Goal: Task Accomplishment & Management: Use online tool/utility

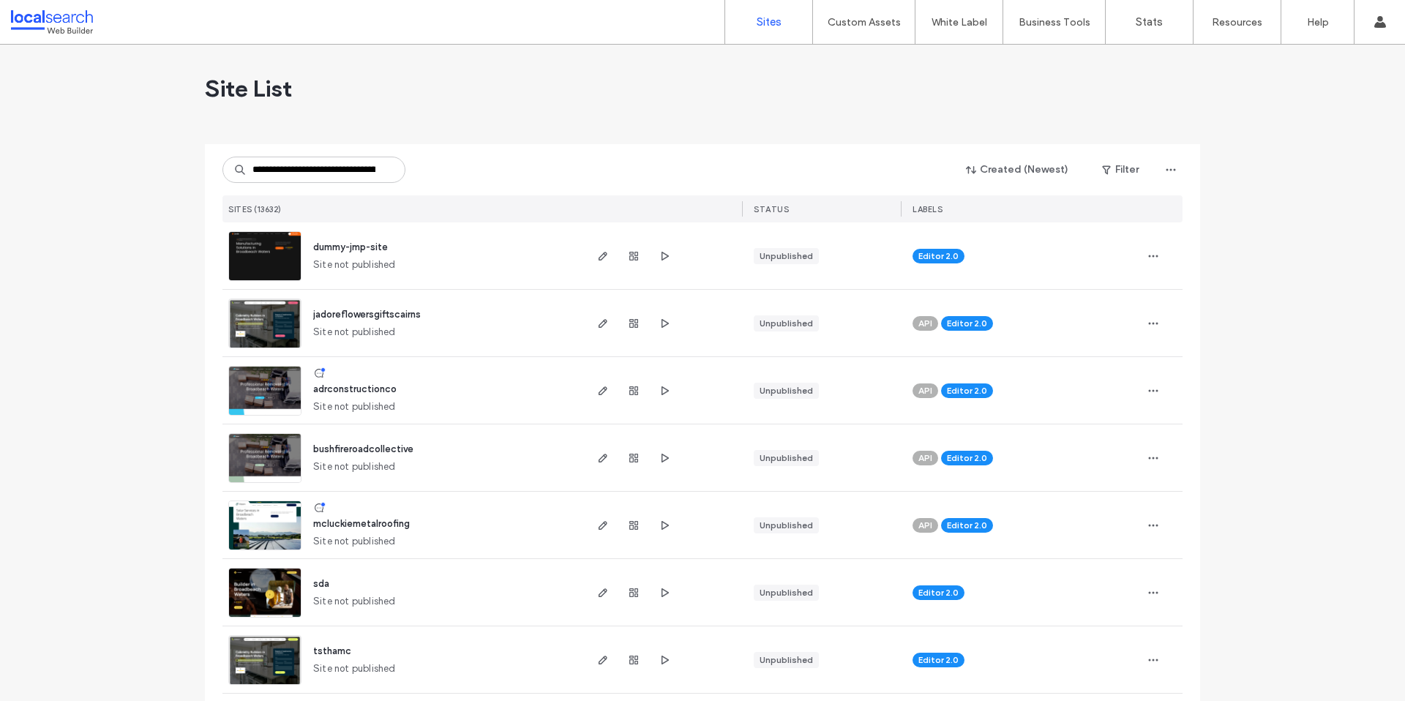
scroll to position [0, 88]
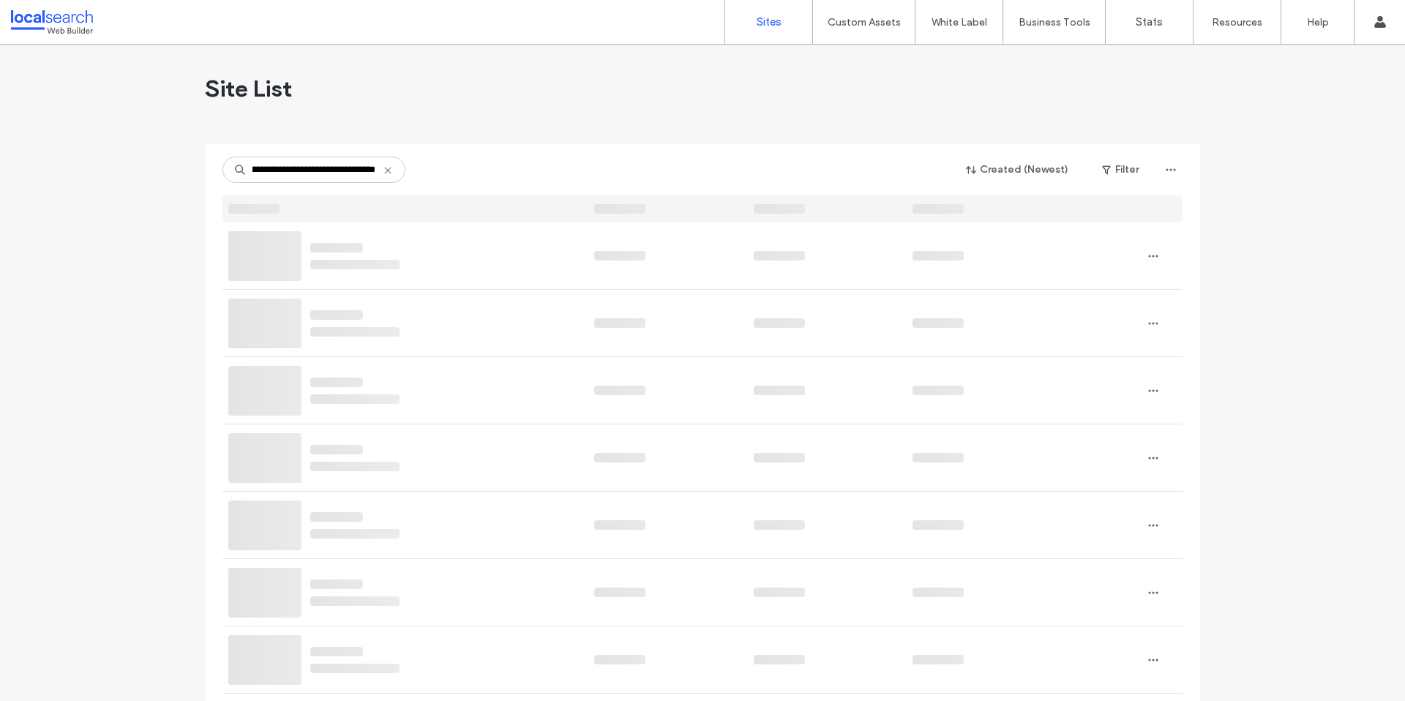
type input "**********"
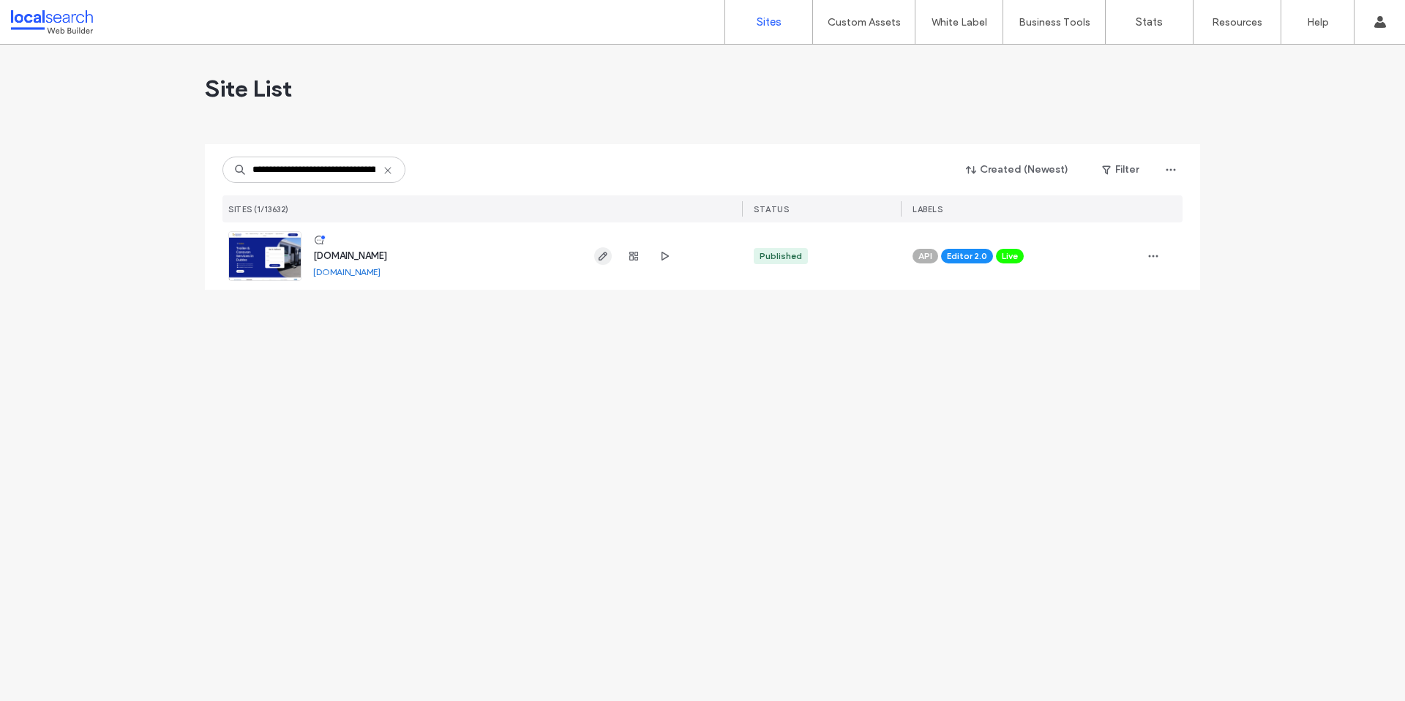
click at [599, 257] on use "button" at bounding box center [602, 256] width 9 height 9
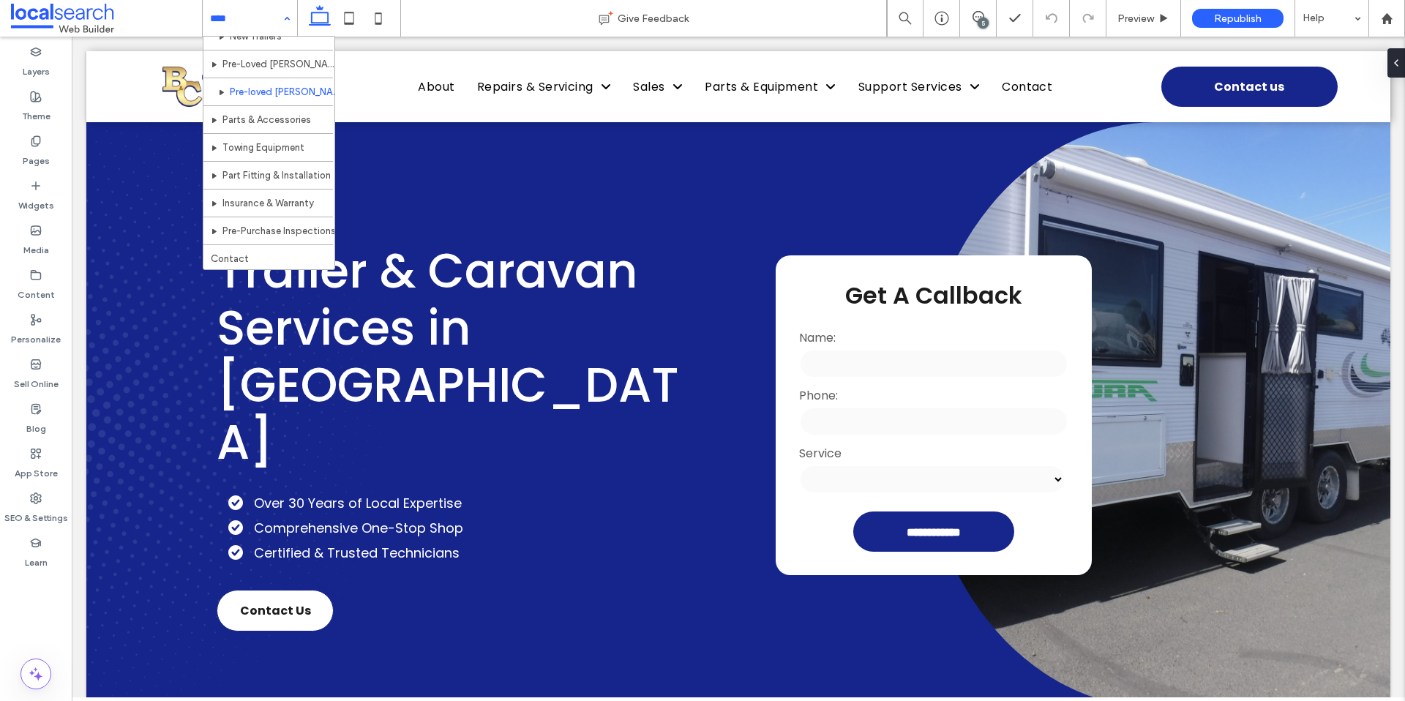
scroll to position [210, 0]
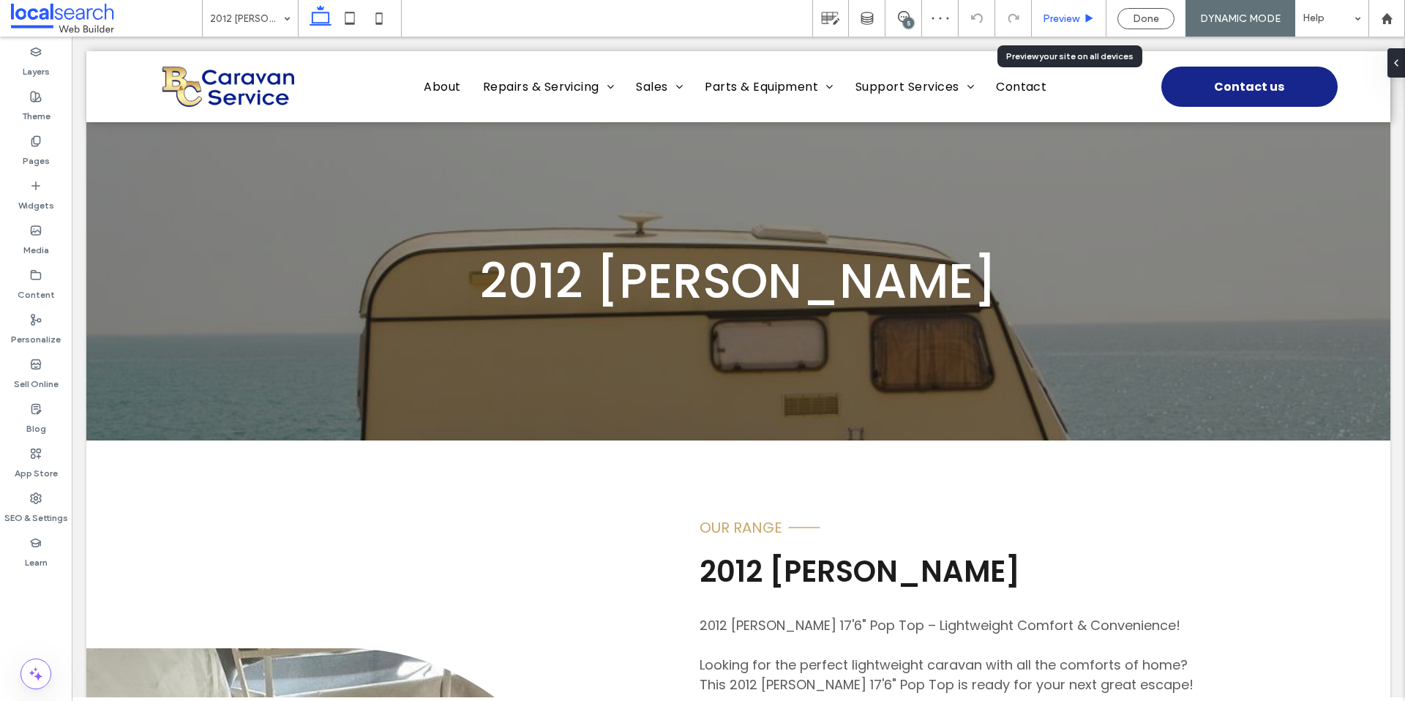
click at [1045, 19] on span "Preview" at bounding box center [1061, 18] width 37 height 12
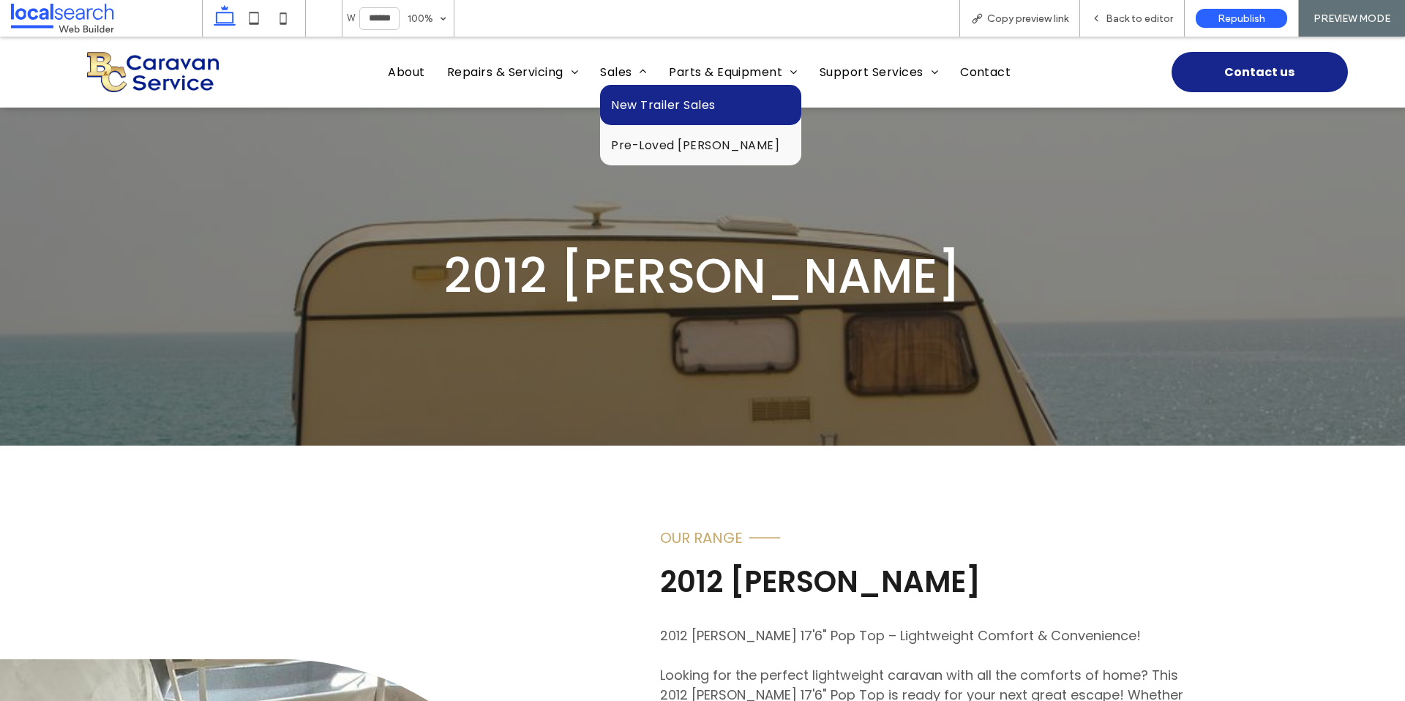
click at [650, 121] on link "New Trailer Sales" at bounding box center [700, 105] width 201 height 40
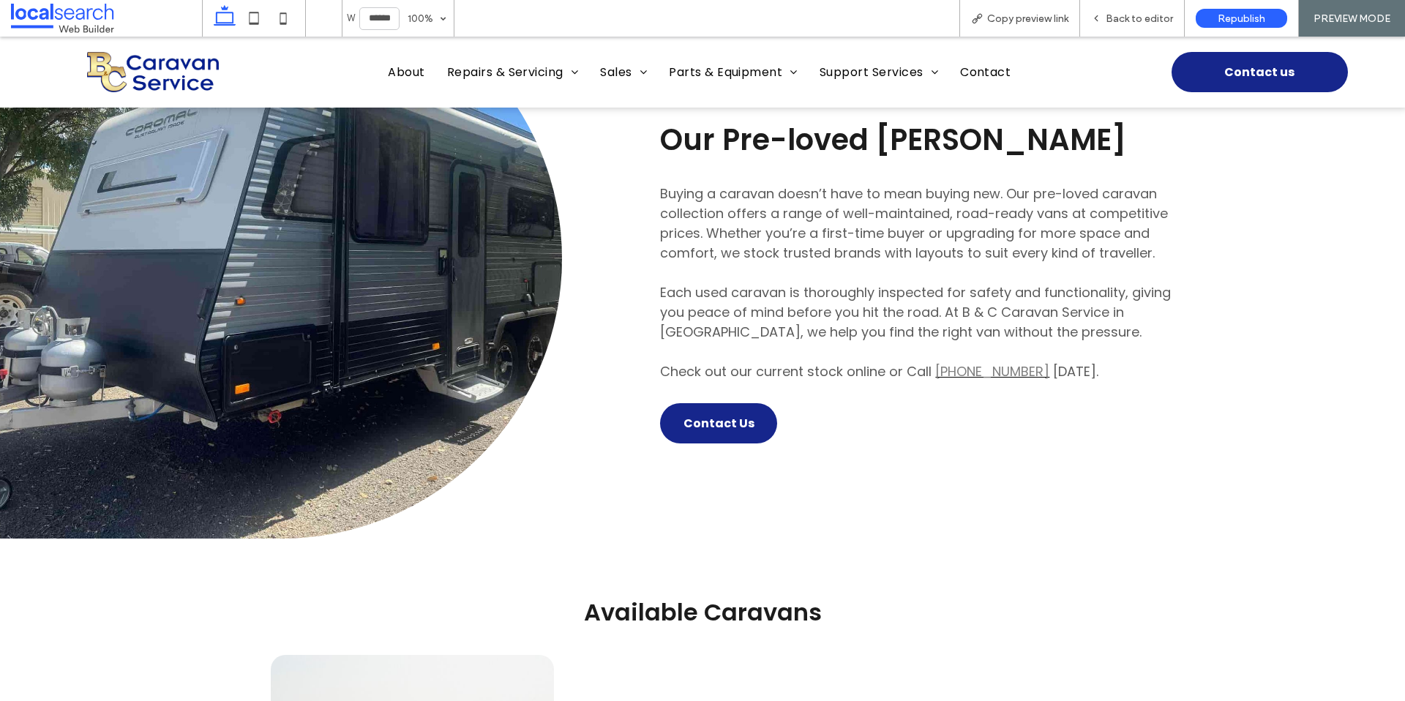
scroll to position [761, 0]
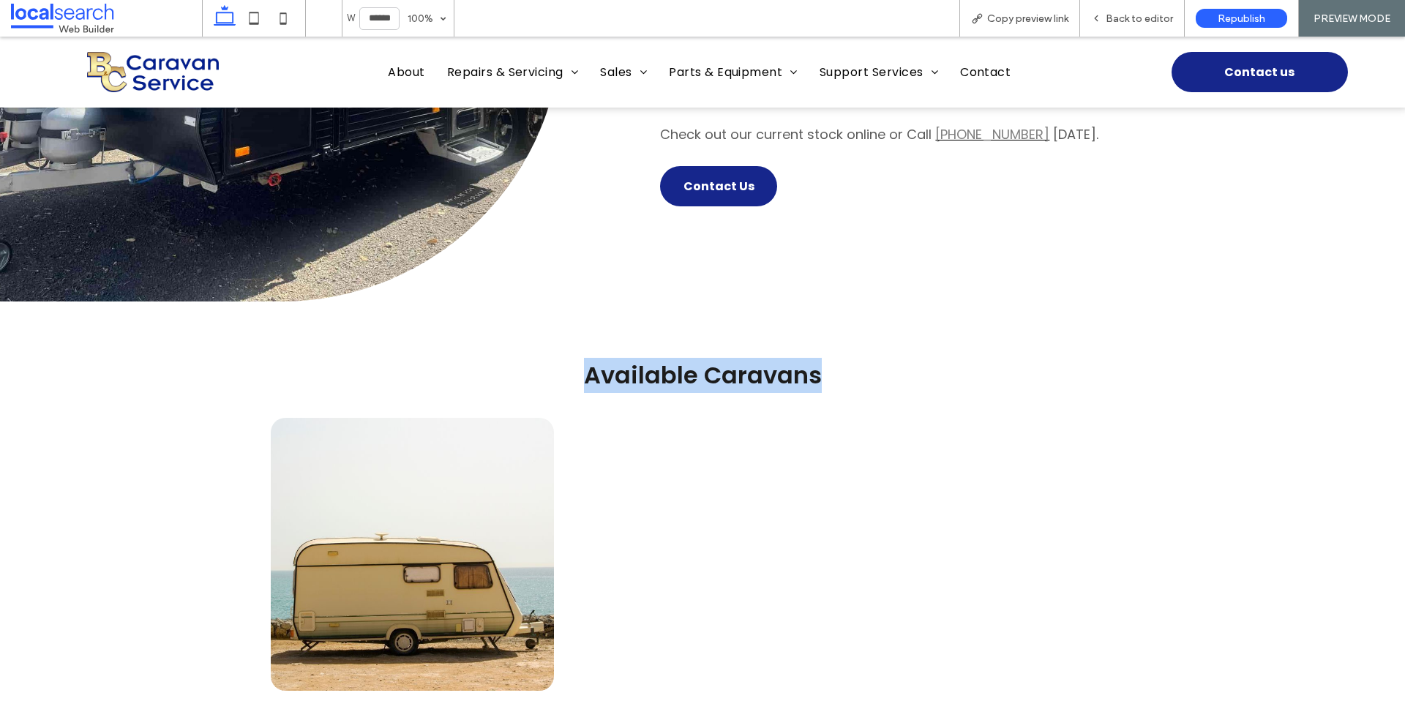
drag, startPoint x: 576, startPoint y: 312, endPoint x: 825, endPoint y: 307, distance: 249.5
click at [825, 358] on div "Available Caravans 2012 [PERSON_NAME] Button" at bounding box center [702, 552] width 878 height 388
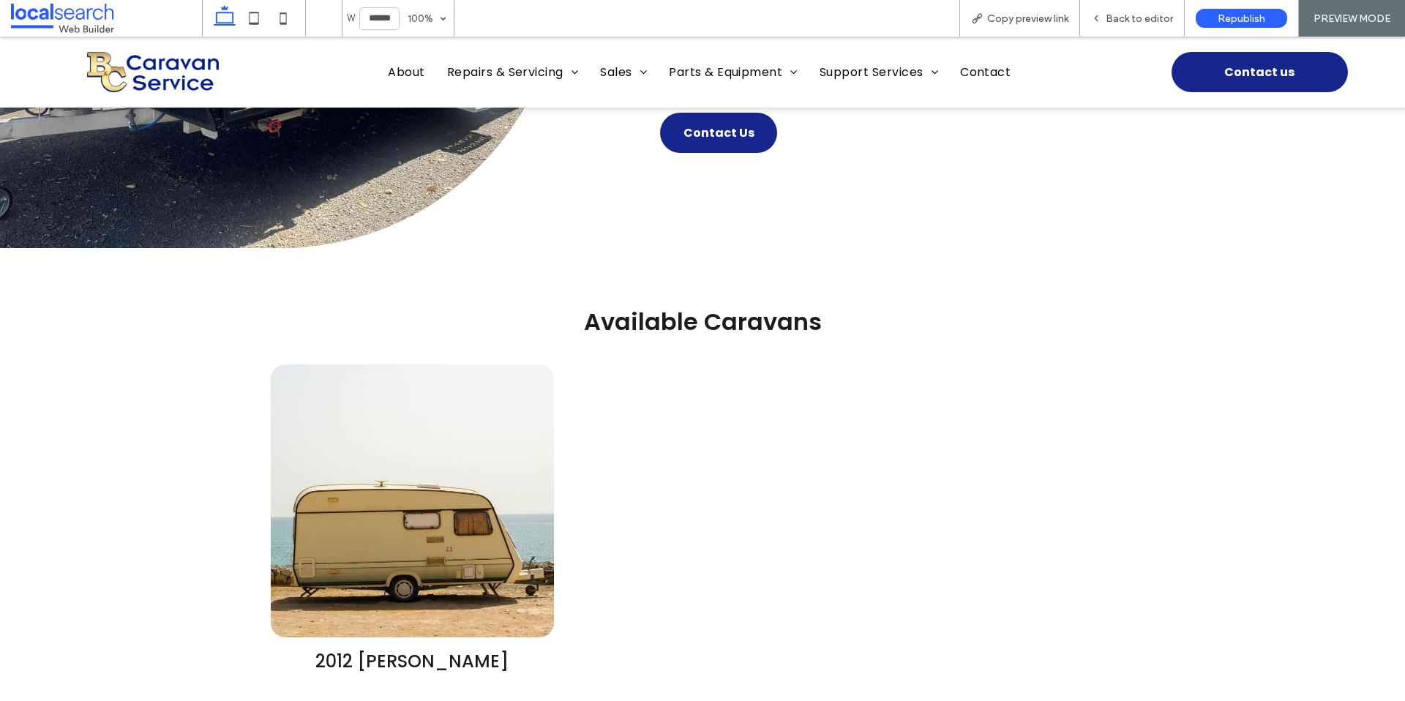
scroll to position [841, 0]
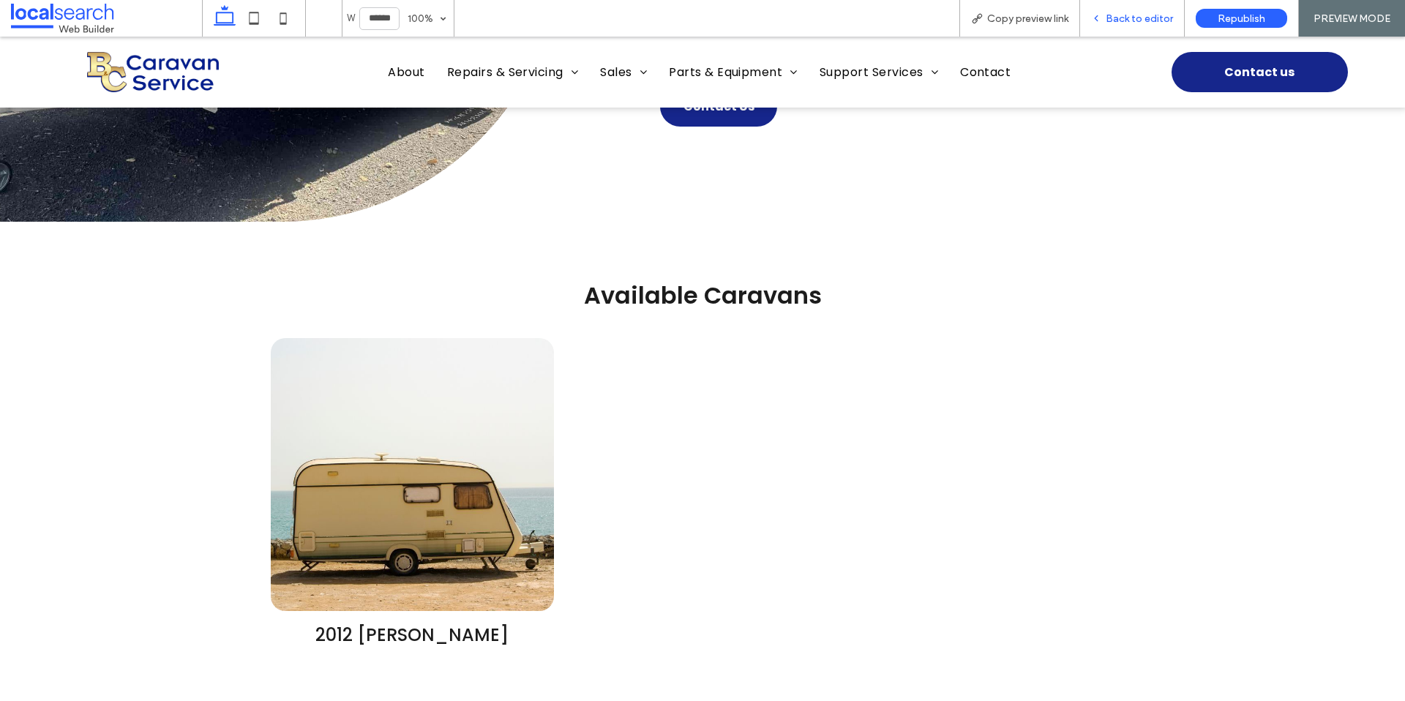
click at [1113, 22] on span "Back to editor" at bounding box center [1138, 18] width 67 height 12
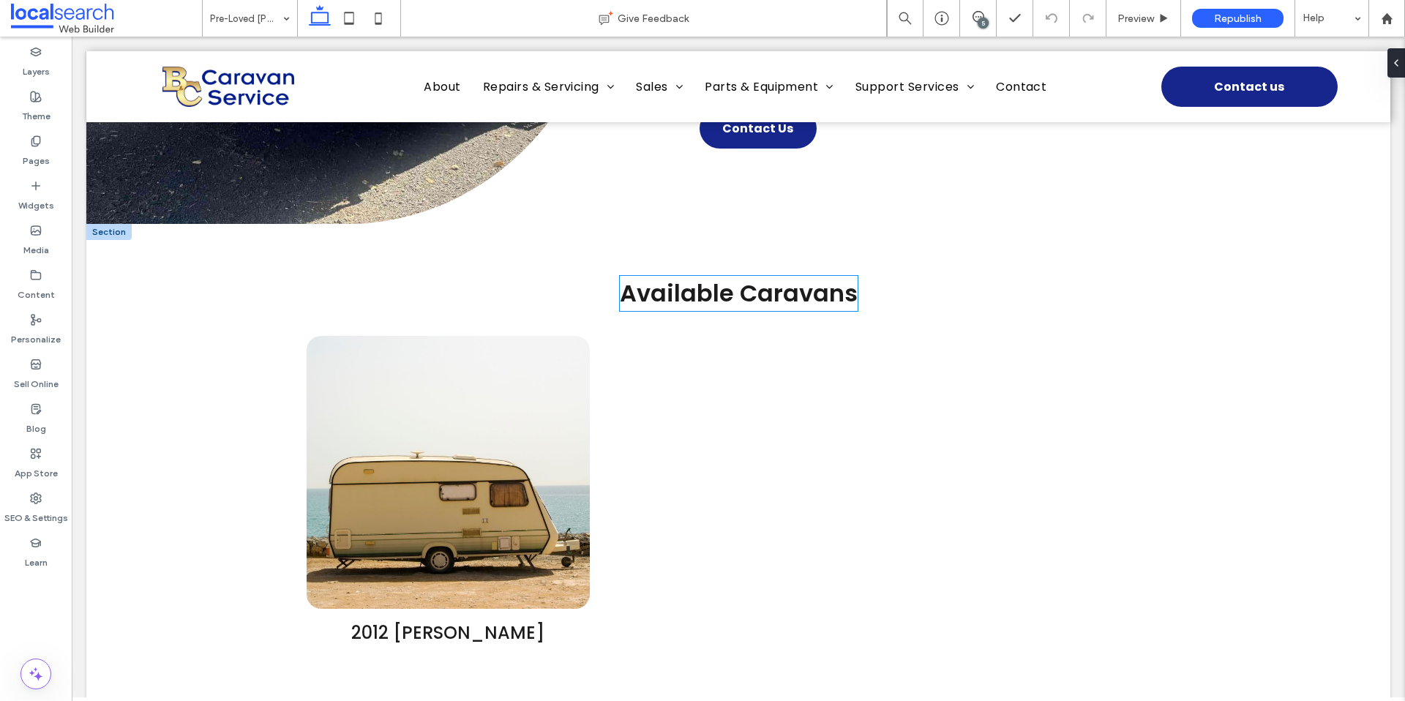
scroll to position [833, 0]
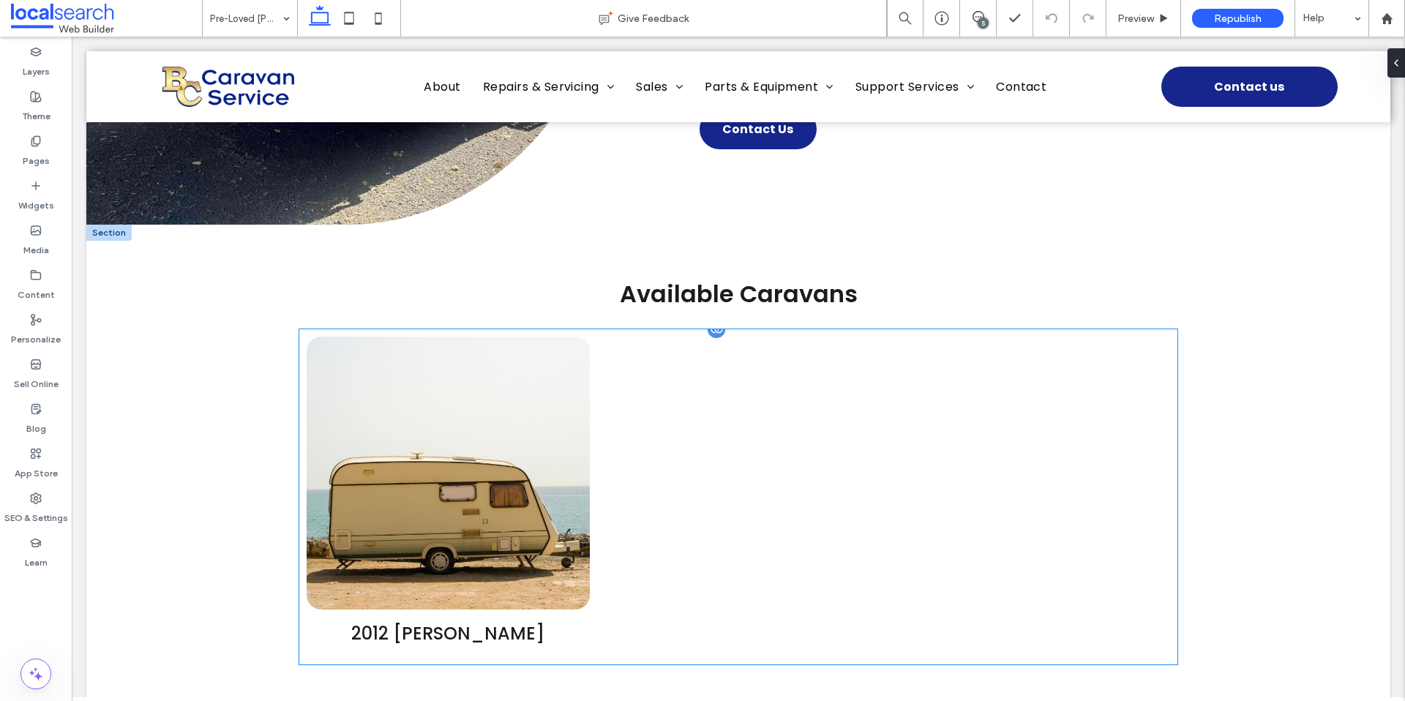
click at [487, 375] on link at bounding box center [448, 473] width 283 height 273
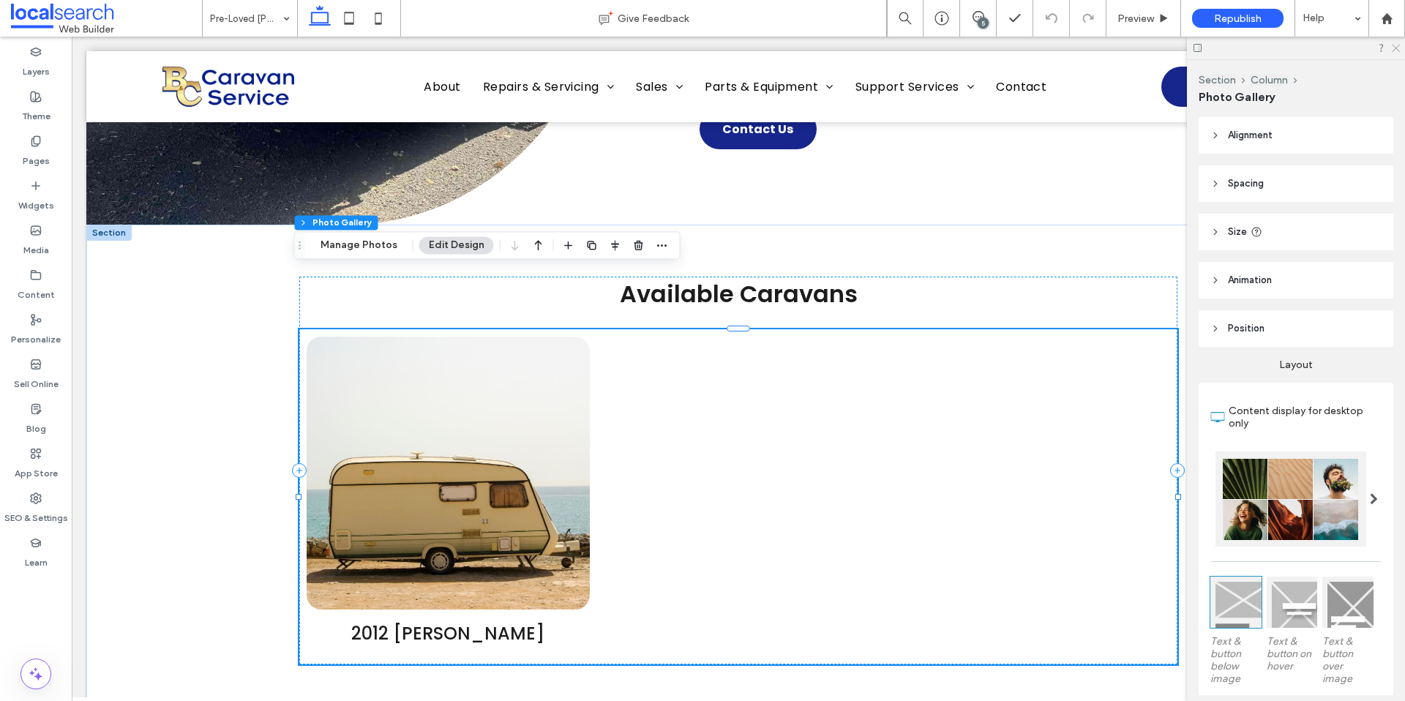
click at [1394, 48] on icon at bounding box center [1395, 47] width 10 height 10
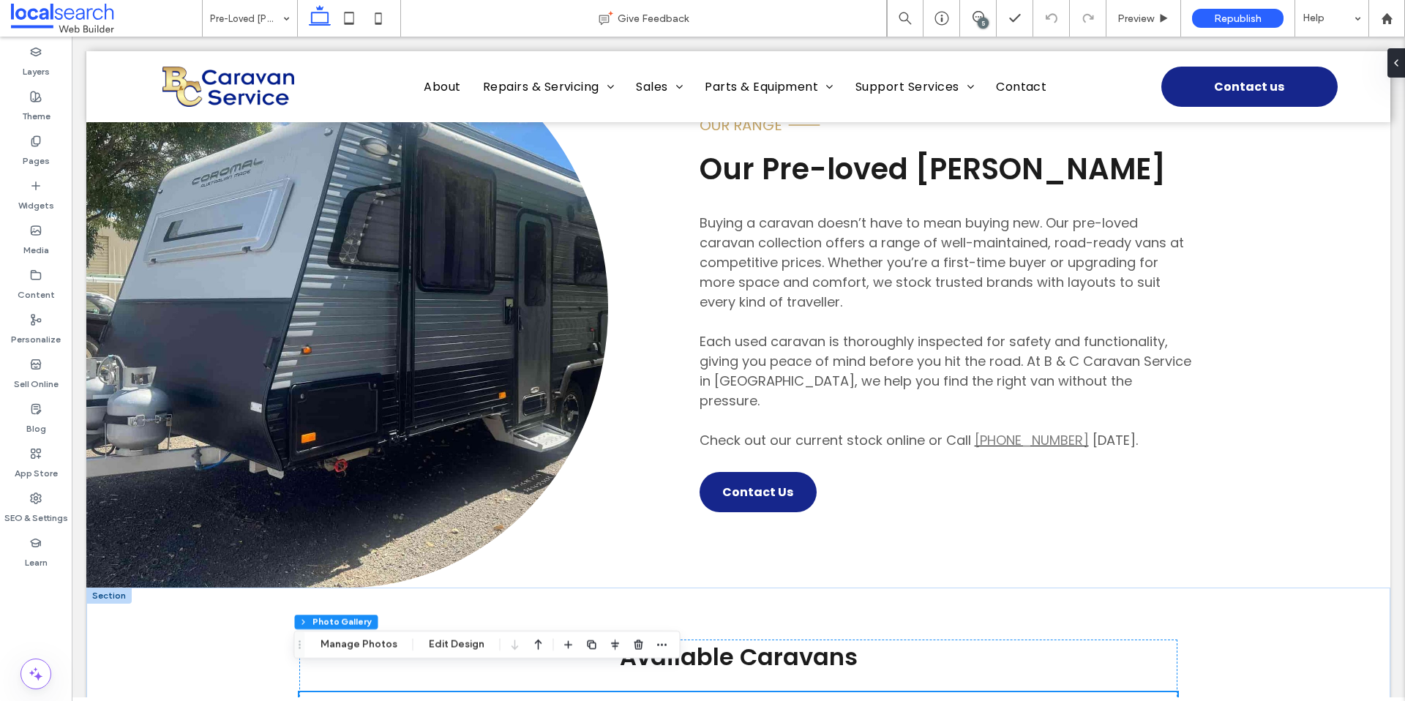
scroll to position [0, 0]
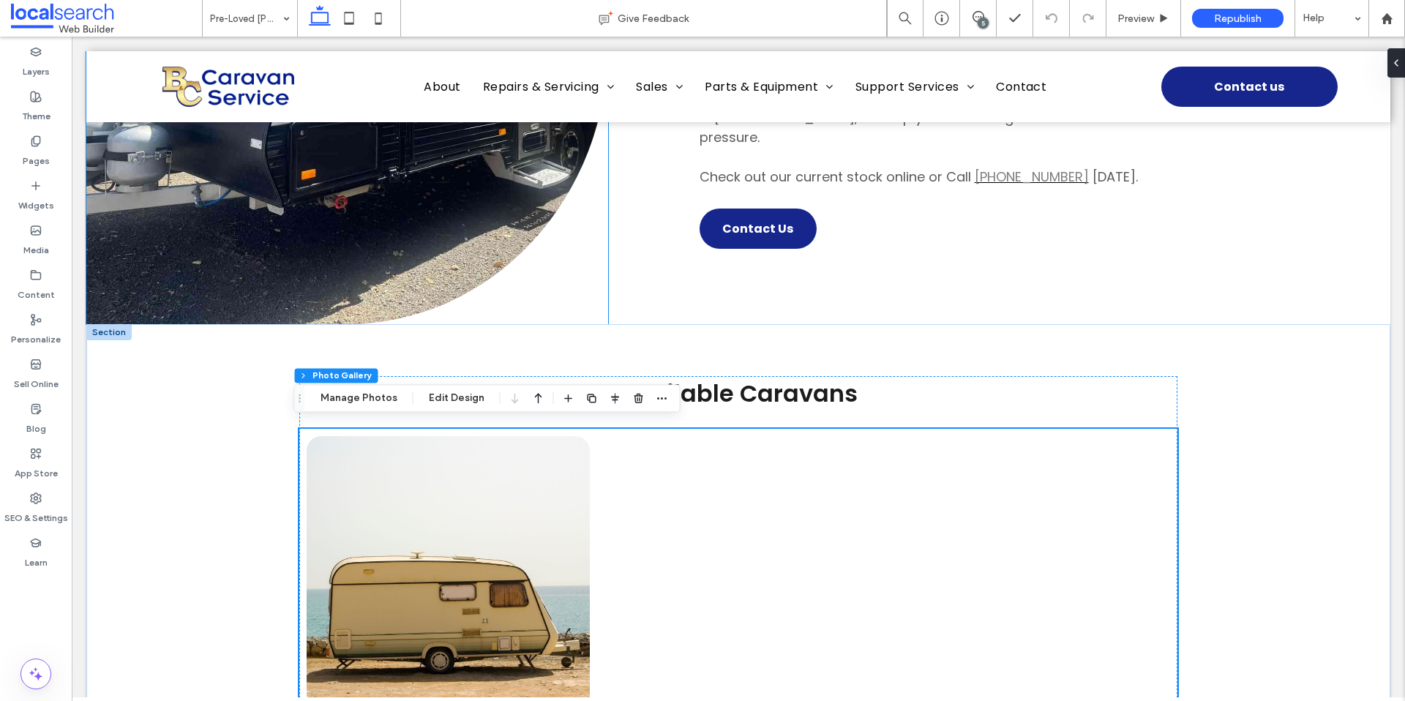
click at [356, 397] on div "Available Caravans 2012 [PERSON_NAME] Button" at bounding box center [738, 570] width 878 height 492
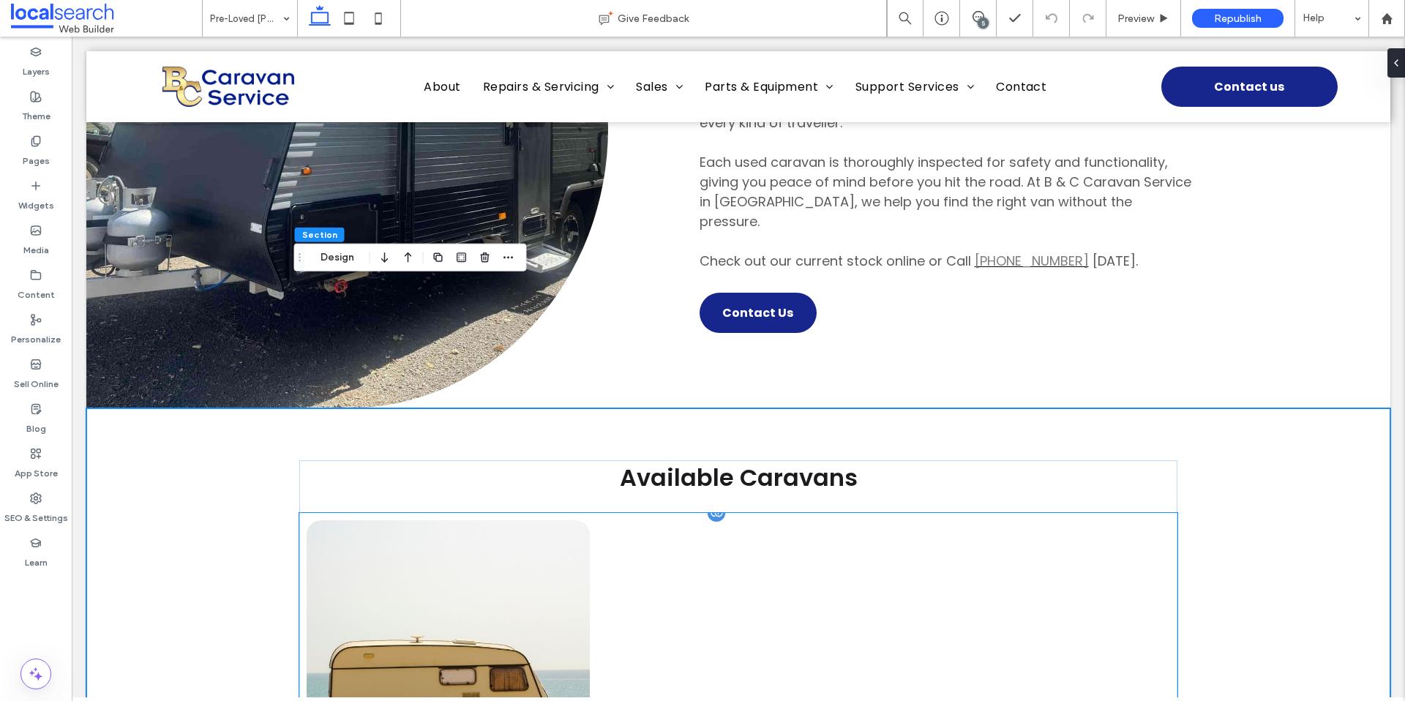
scroll to position [303, 0]
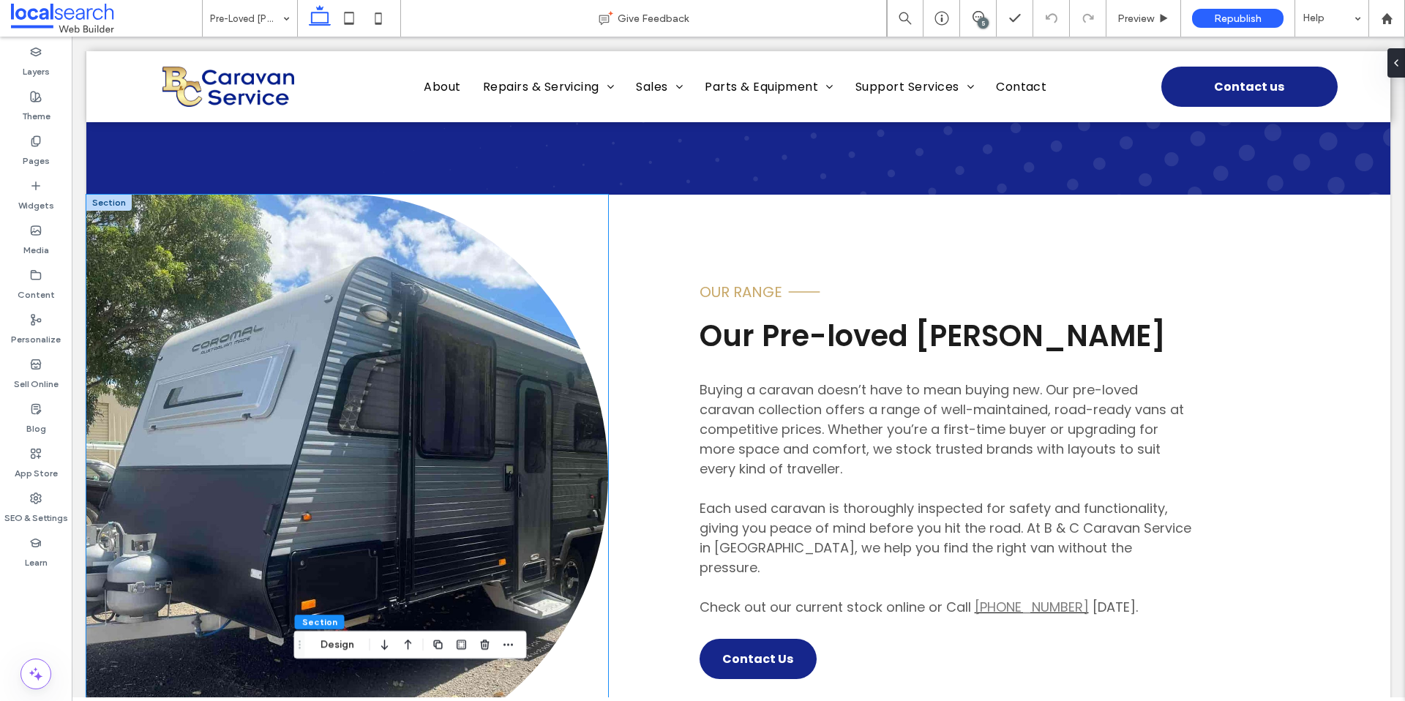
click at [378, 356] on link at bounding box center [347, 475] width 522 height 560
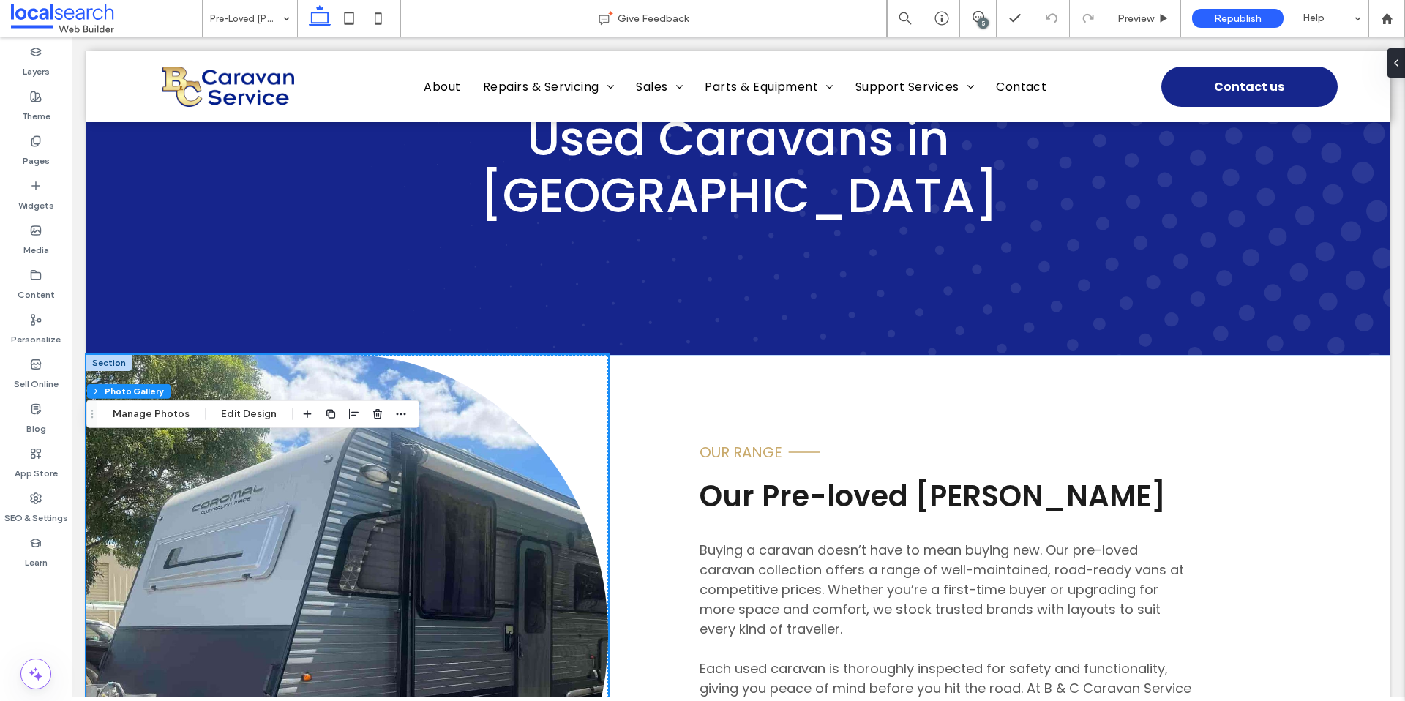
scroll to position [0, 0]
